Goal: Transaction & Acquisition: Download file/media

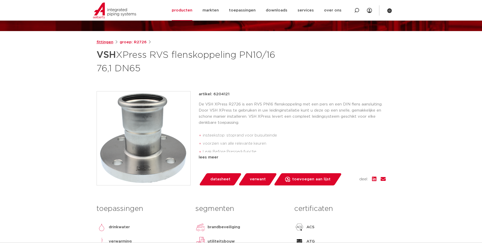
click at [107, 41] on link "fittingen" at bounding box center [105, 42] width 17 height 6
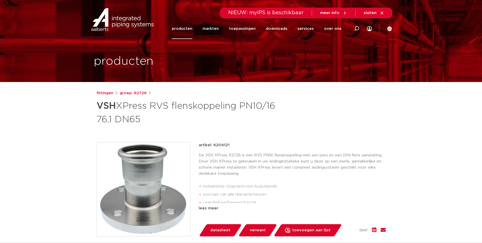
click at [186, 32] on link "producten" at bounding box center [182, 28] width 21 height 21
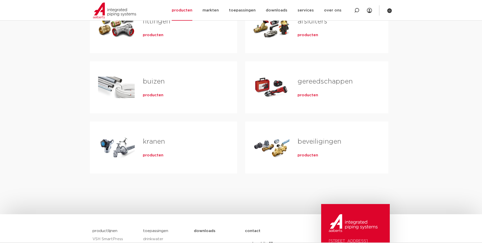
scroll to position [51, 0]
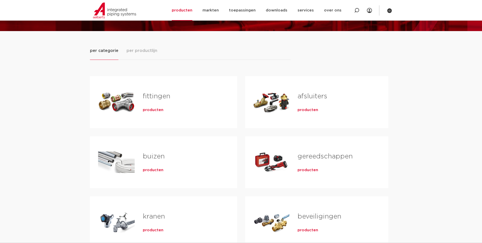
click at [152, 110] on span "producten" at bounding box center [153, 109] width 21 height 5
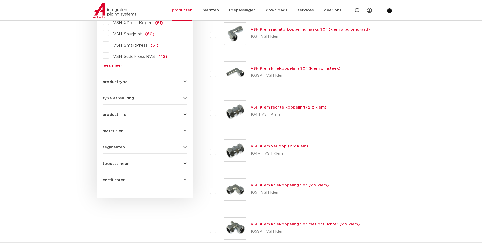
scroll to position [178, 0]
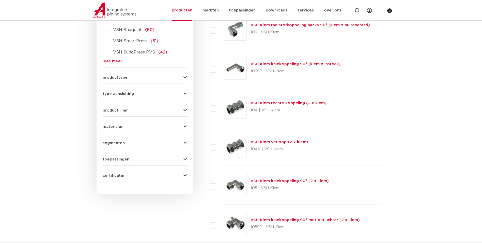
click at [153, 77] on button "producttype" at bounding box center [145, 78] width 84 height 4
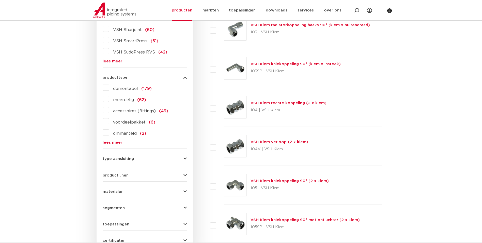
scroll to position [203, 0]
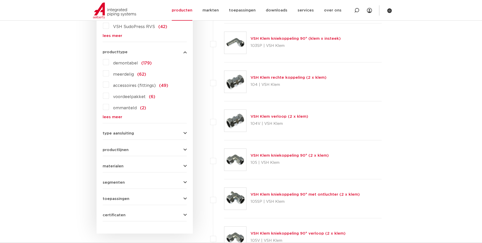
click at [119, 166] on span "materialen" at bounding box center [113, 166] width 21 height 4
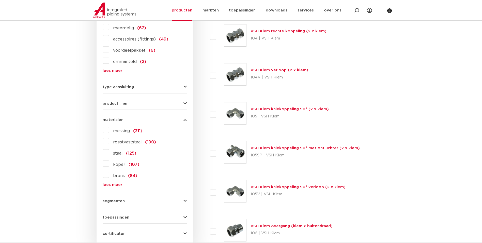
scroll to position [254, 0]
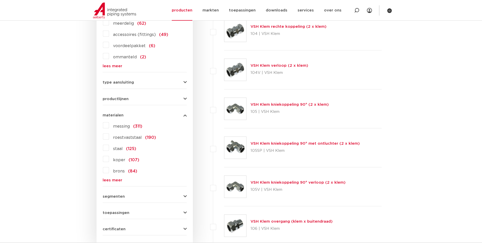
click at [135, 139] on span "roestvaststaal" at bounding box center [127, 137] width 29 height 4
click at [0, 0] on input "roestvaststaal (190)" at bounding box center [0, 0] width 0 height 0
click at [136, 137] on span "roestvaststaal" at bounding box center [127, 137] width 29 height 4
click at [0, 0] on input "roestvaststaal (190)" at bounding box center [0, 0] width 0 height 0
click at [118, 138] on span "roestvaststaal" at bounding box center [127, 137] width 29 height 4
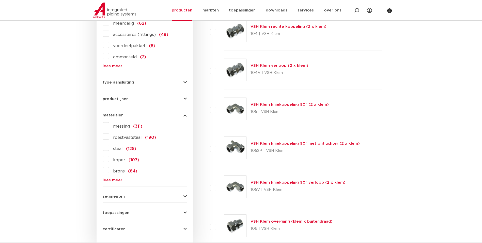
click at [0, 0] on input "roestvaststaal (190)" at bounding box center [0, 0] width 0 height 0
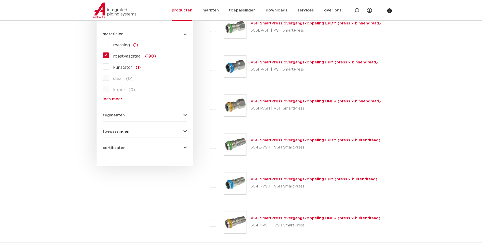
scroll to position [305, 0]
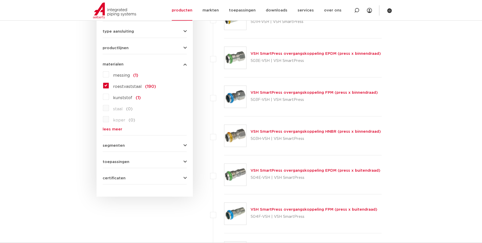
click at [185, 145] on icon "button" at bounding box center [185, 145] width 3 height 4
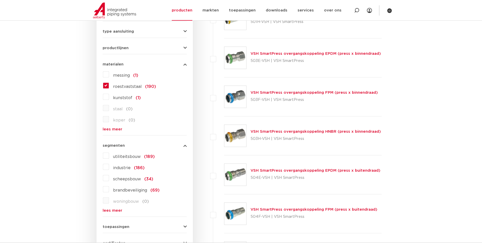
click at [185, 145] on icon "button" at bounding box center [185, 145] width 3 height 4
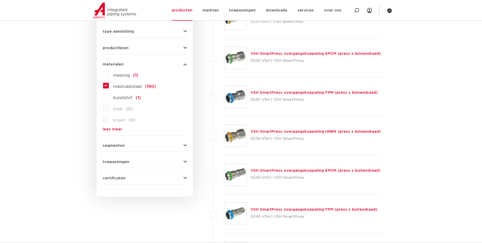
click at [185, 161] on icon "button" at bounding box center [185, 162] width 3 height 4
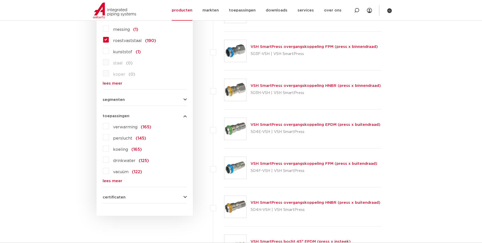
scroll to position [356, 0]
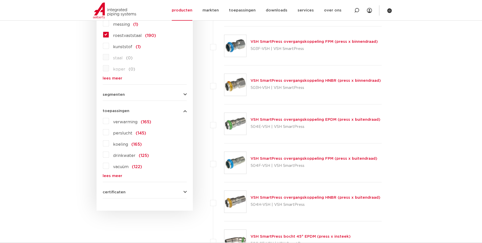
click at [183, 113] on div "toepassingen verwarming (165) perslucht (145) koeling (165) drinkwater (125) va…" at bounding box center [145, 141] width 84 height 73
click at [186, 111] on icon "button" at bounding box center [185, 111] width 3 height 4
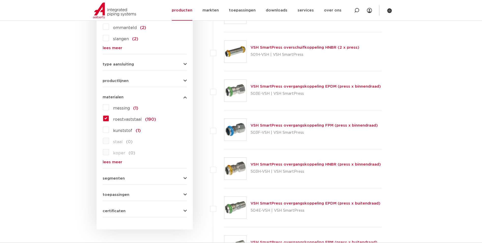
scroll to position [229, 0]
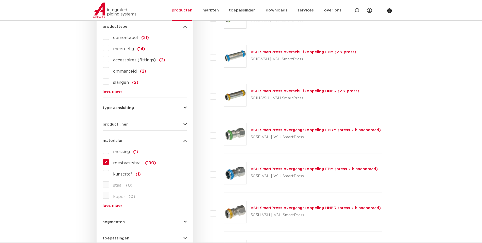
click at [166, 112] on form "zoek op naam of productnummer alle categorieën fittingen fittingen afsluiters b…" at bounding box center [145, 77] width 84 height 367
click at [183, 107] on button "type aansluiting" at bounding box center [145, 108] width 84 height 4
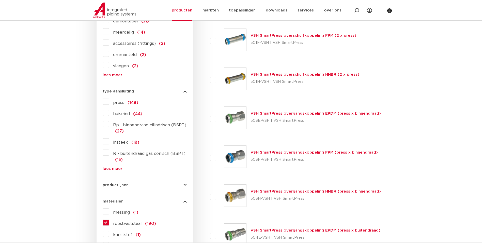
scroll to position [254, 0]
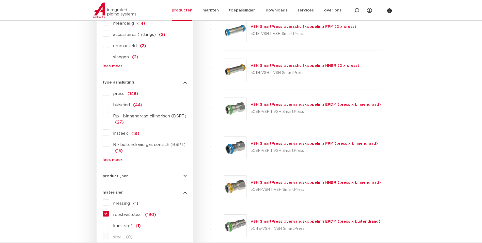
click at [182, 177] on button "productlijnen" at bounding box center [145, 176] width 84 height 4
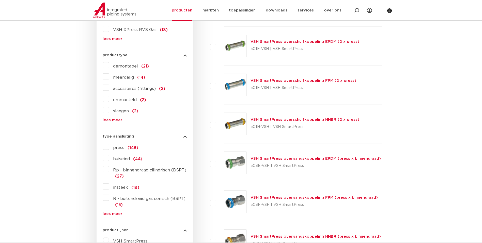
scroll to position [153, 0]
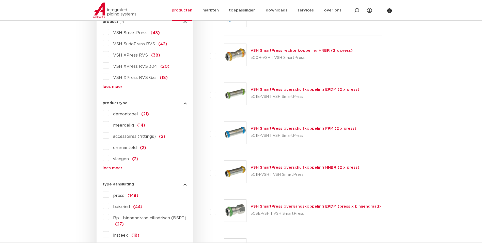
click at [129, 112] on span "demontabel" at bounding box center [125, 114] width 25 height 4
click at [0, 0] on input "demontabel (21)" at bounding box center [0, 0] width 0 height 0
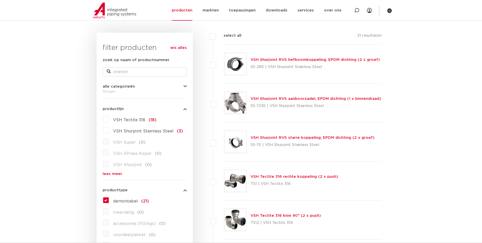
scroll to position [25, 0]
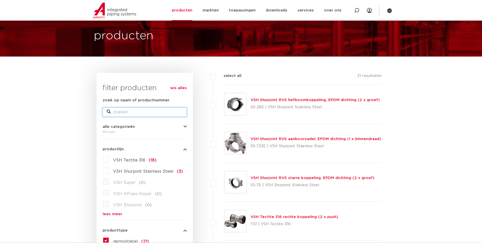
click at [158, 112] on input "zoek op naam of productnummer" at bounding box center [145, 111] width 84 height 9
click at [179, 88] on link "wis alles" at bounding box center [178, 88] width 17 height 6
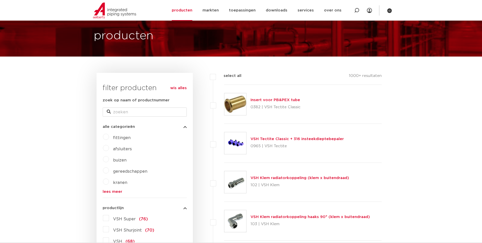
scroll to position [25, 0]
click at [149, 115] on input "zoek op naam of productnummer" at bounding box center [145, 111] width 84 height 9
type input "[PERSON_NAME]"
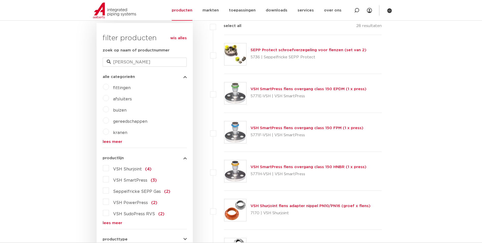
scroll to position [102, 0]
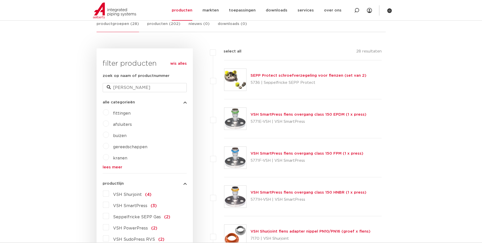
click at [260, 190] on link "VSH SmartPress flens overgang class 150 HNBR (1 x press)" at bounding box center [309, 192] width 116 height 4
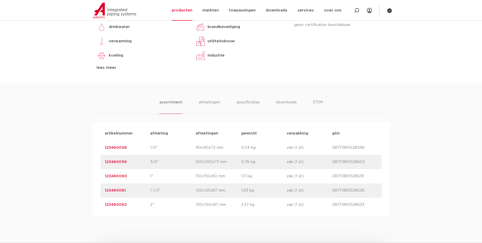
scroll to position [140, 0]
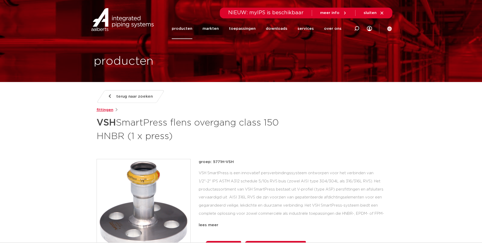
click at [112, 110] on link "fittingen" at bounding box center [105, 110] width 17 height 6
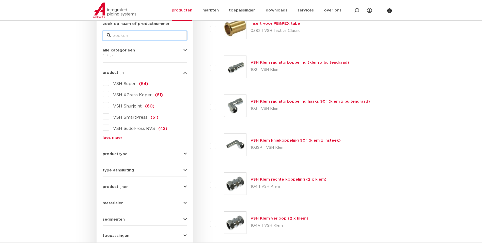
click at [142, 36] on input "zoek op naam of productnummer" at bounding box center [145, 35] width 84 height 9
drag, startPoint x: 87, startPoint y: 48, endPoint x: 102, endPoint y: 50, distance: 14.8
click at [187, 52] on div "wis alles filter producten zoek op naam of productnummer alle categorieën fitti…" at bounding box center [145, 133] width 96 height 274
click at [187, 51] on icon "button" at bounding box center [185, 50] width 3 height 4
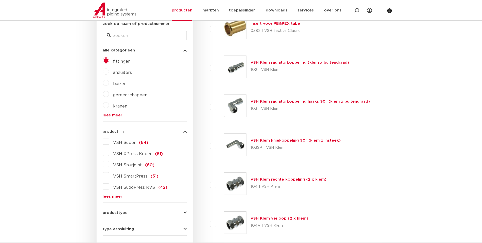
click at [117, 113] on link "lees meer" at bounding box center [145, 115] width 84 height 4
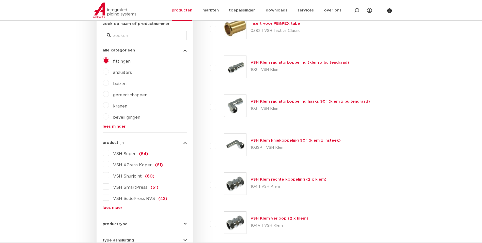
click at [125, 60] on span "fittingen" at bounding box center [122, 61] width 18 height 4
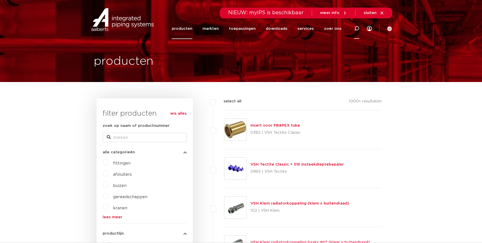
click at [355, 28] on icon at bounding box center [356, 28] width 5 height 5
type input "[PERSON_NAME] 140/76"
click button "Zoeken" at bounding box center [0, 0] width 0 height 0
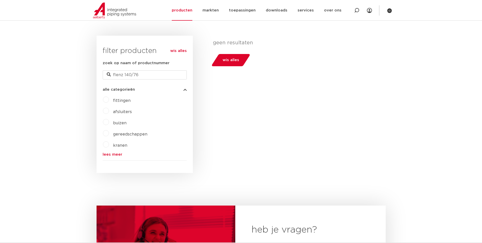
scroll to position [51, 0]
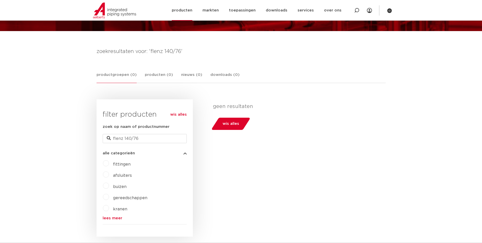
click at [117, 13] on img at bounding box center [114, 11] width 43 height 16
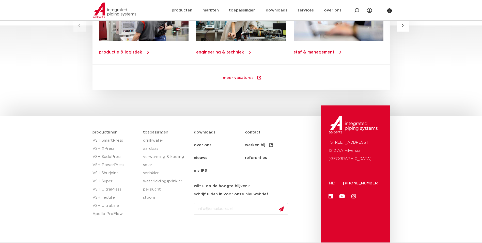
scroll to position [712, 0]
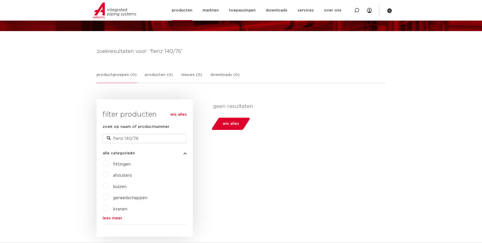
click at [114, 12] on img at bounding box center [114, 11] width 43 height 16
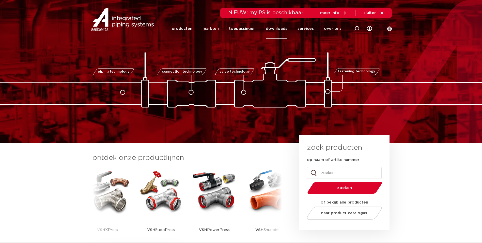
click at [277, 30] on link "downloads" at bounding box center [277, 28] width 22 height 21
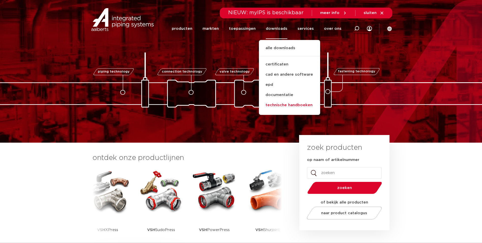
click at [288, 104] on link "technische handboeken" at bounding box center [289, 105] width 61 height 10
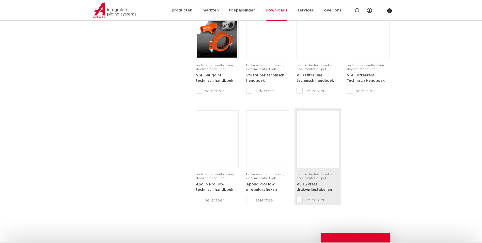
scroll to position [331, 0]
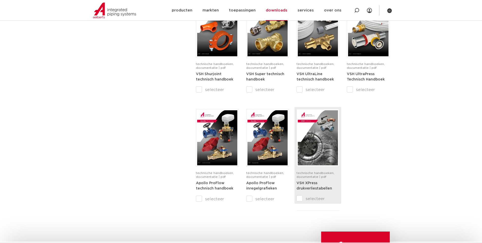
click at [315, 163] on img at bounding box center [318, 137] width 40 height 55
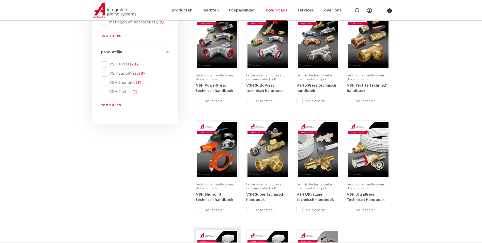
scroll to position [203, 0]
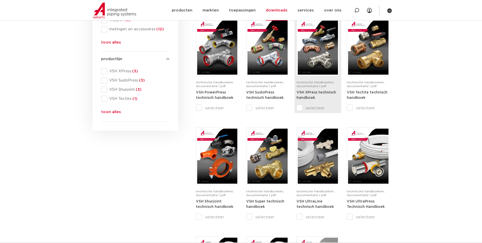
click at [306, 72] on img at bounding box center [318, 47] width 40 height 55
